Goal: Find specific page/section: Find specific page/section

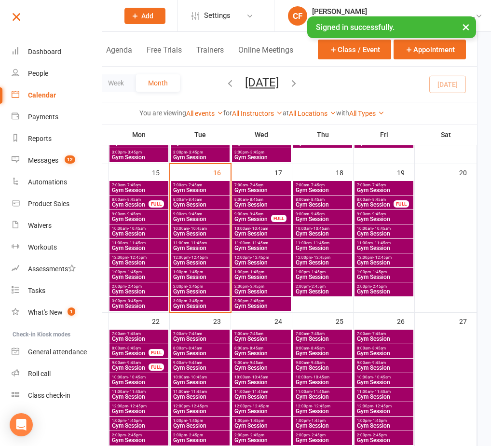
click at [23, 24] on link at bounding box center [56, 21] width 93 height 22
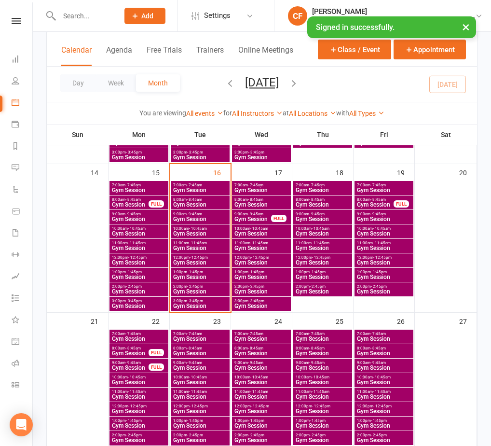
click at [112, 16] on input "text" at bounding box center [84, 16] width 56 height 14
type input "julia smart"
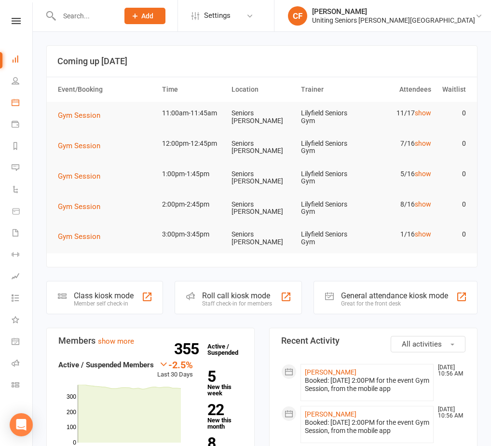
click at [21, 103] on link "Calendar" at bounding box center [23, 104] width 22 height 22
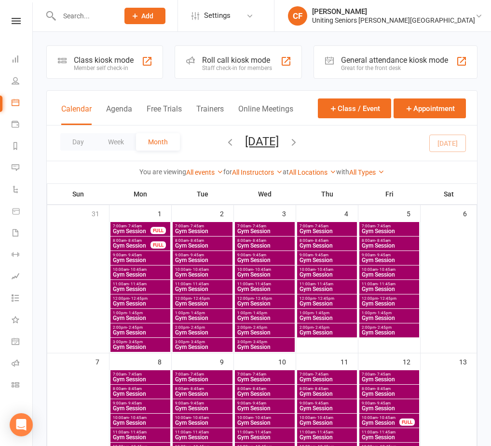
click at [112, 20] on input "text" at bounding box center [84, 16] width 56 height 14
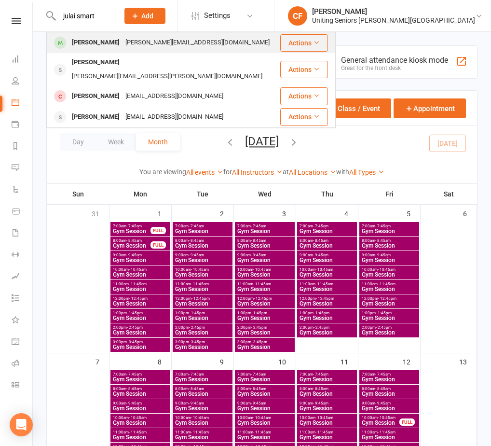
type input "julai smart"
click at [91, 43] on div "Julia Smart" at bounding box center [96, 43] width 54 height 14
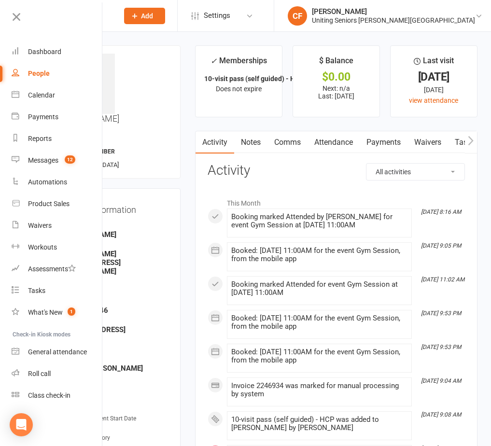
click at [112, 17] on input "text" at bounding box center [84, 16] width 56 height 14
click at [16, 17] on icon at bounding box center [17, 17] width 14 height 14
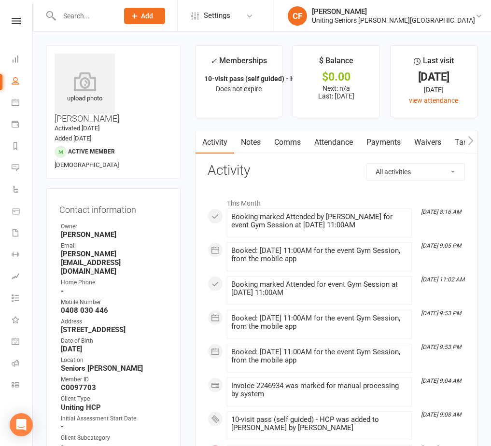
click at [111, 16] on input "text" at bounding box center [84, 16] width 56 height 14
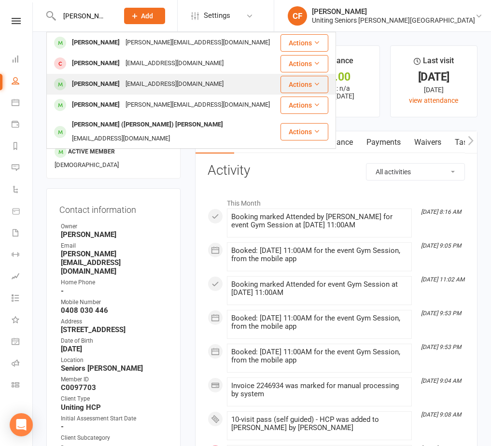
type input "judy"
click at [166, 81] on div "judykalnins@bigpond.com" at bounding box center [175, 84] width 104 height 14
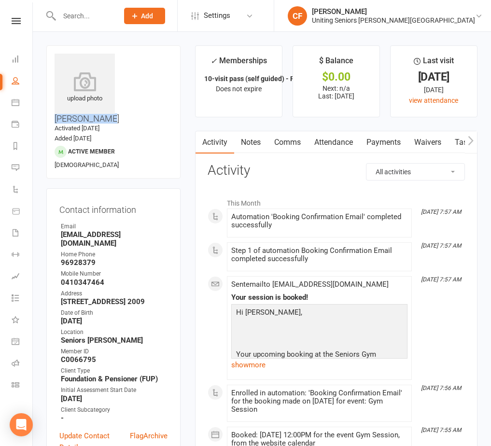
drag, startPoint x: 122, startPoint y: 57, endPoint x: 174, endPoint y: 62, distance: 51.9
click at [174, 62] on div "upload photo Judy Kalnins Activated 11 April, 2022 Added 8 April, 2022 Active m…" at bounding box center [113, 111] width 134 height 133
copy h3 "Judy Kalnins"
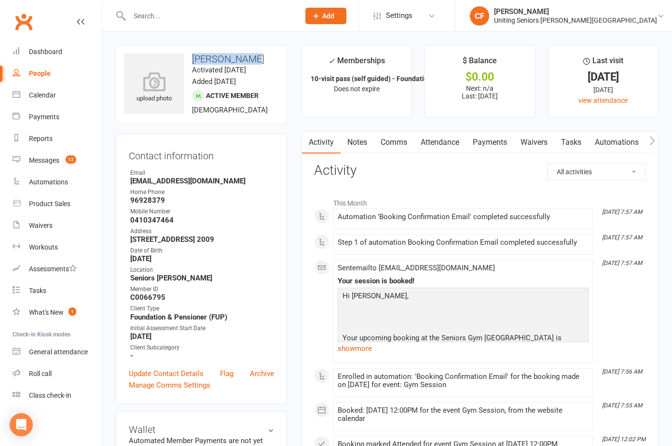
click at [238, 63] on h3 "Judy Kalnins" at bounding box center [201, 59] width 155 height 11
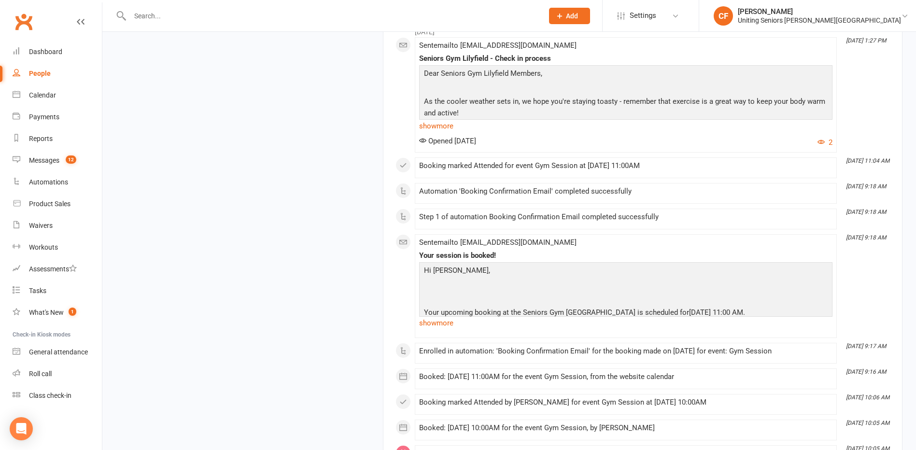
scroll to position [3910, 0]
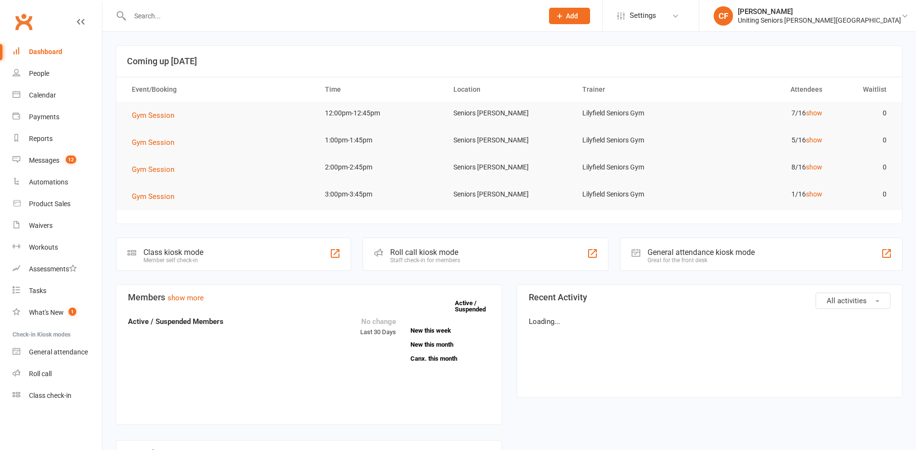
drag, startPoint x: 0, startPoint y: 0, endPoint x: 255, endPoint y: 18, distance: 256.0
click at [255, 15] on input "text" at bounding box center [331, 16] width 409 height 14
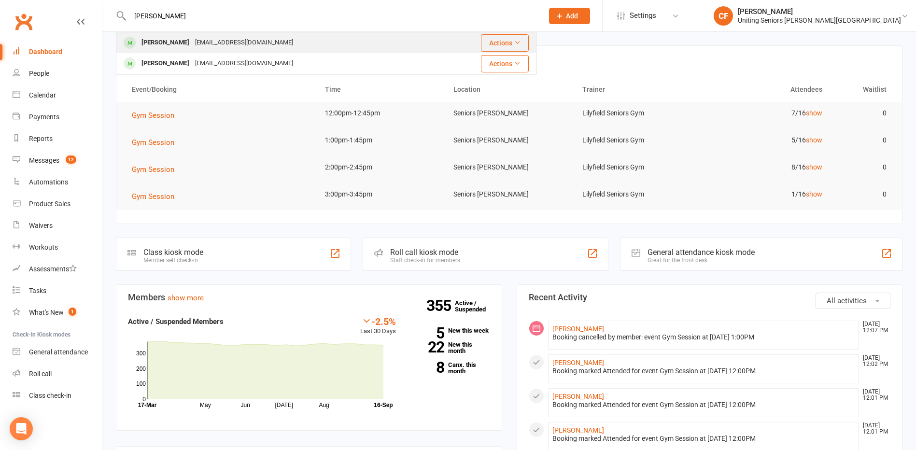
type input "bruno"
click at [256, 37] on div "brunodadamit25@gmail.com" at bounding box center [244, 43] width 104 height 14
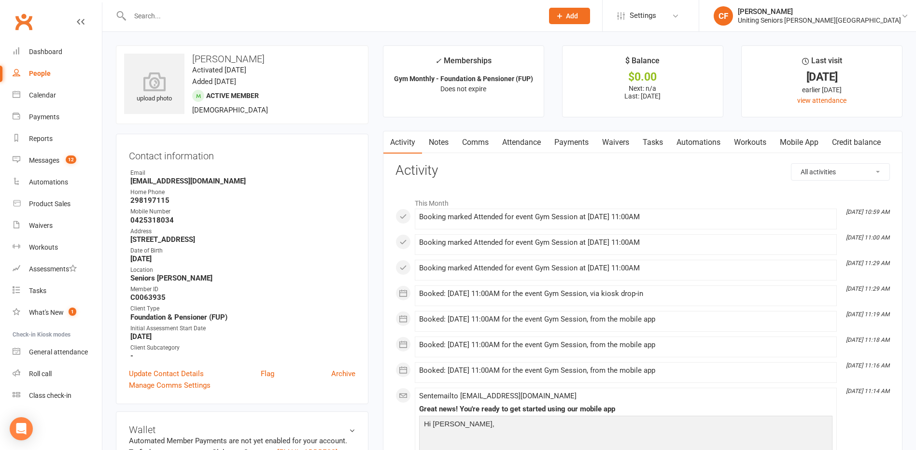
click at [808, 144] on link "Mobile App" at bounding box center [799, 142] width 52 height 22
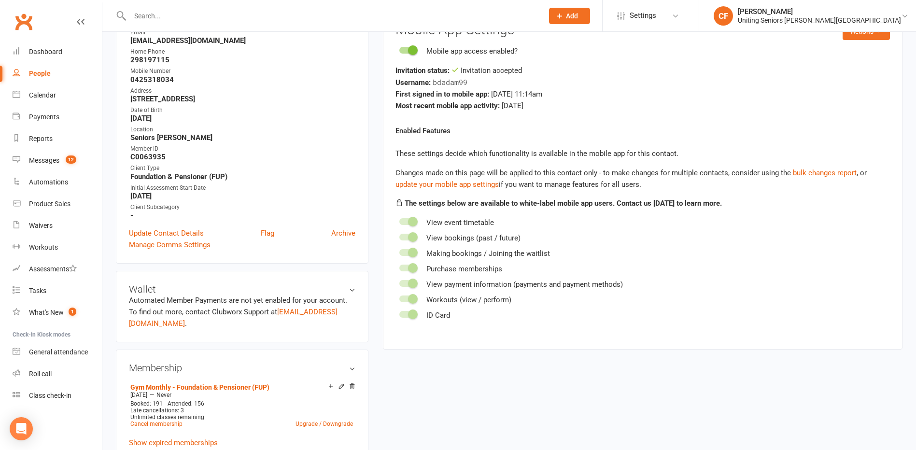
scroll to position [145, 0]
